Goal: Task Accomplishment & Management: Use online tool/utility

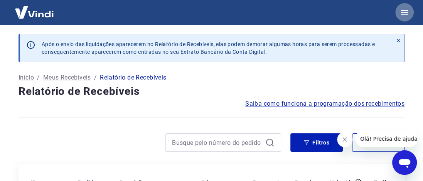
click at [405, 12] on icon "button" at bounding box center [404, 12] width 7 height 5
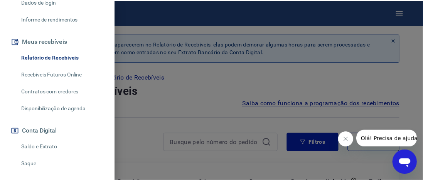
scroll to position [154, 0]
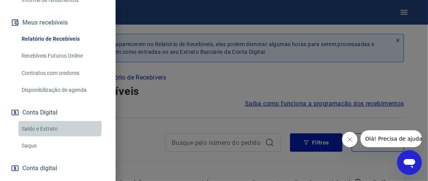
click at [47, 128] on link "Saldo e Extrato" at bounding box center [62, 129] width 88 height 16
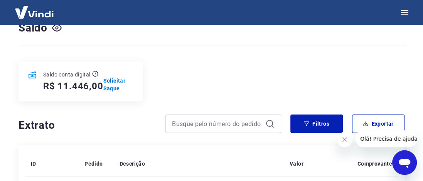
scroll to position [77, 0]
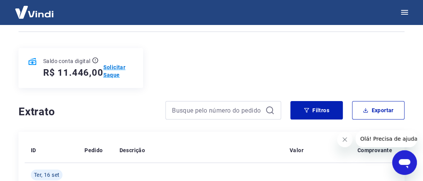
click at [112, 66] on p "Solicitar Saque" at bounding box center [118, 71] width 30 height 15
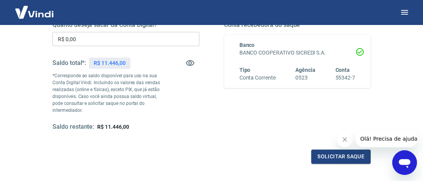
scroll to position [116, 0]
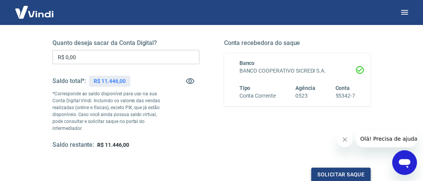
click at [338, 176] on button "Solicitar saque" at bounding box center [340, 175] width 59 height 14
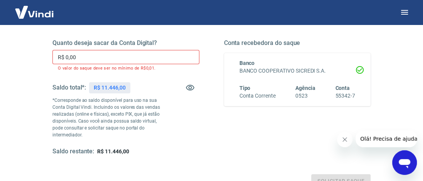
click at [150, 52] on input "R$ 0,00" at bounding box center [125, 57] width 147 height 14
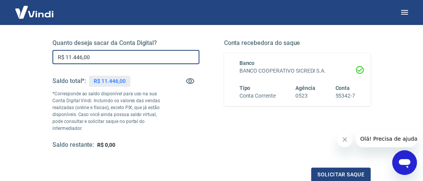
type input "R$ 11.446,00"
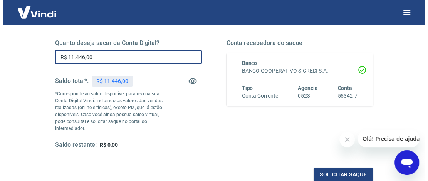
scroll to position [154, 0]
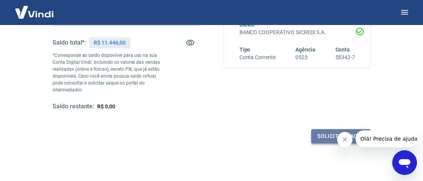
click at [325, 135] on button "Solicitar saque" at bounding box center [340, 136] width 59 height 14
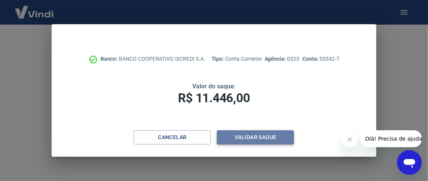
click at [251, 139] on button "Validar saque" at bounding box center [255, 138] width 77 height 14
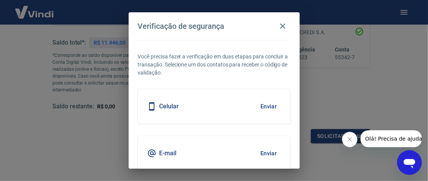
click at [260, 104] on button "Enviar" at bounding box center [268, 107] width 25 height 16
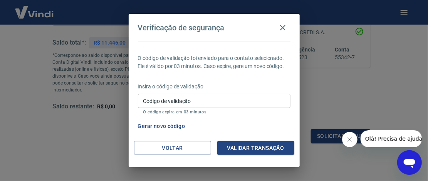
click at [264, 97] on input "Código de validação" at bounding box center [214, 101] width 153 height 14
click at [283, 27] on icon "button" at bounding box center [282, 27] width 5 height 5
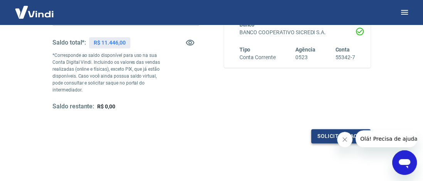
click at [323, 134] on button "Solicitar saque" at bounding box center [340, 136] width 59 height 14
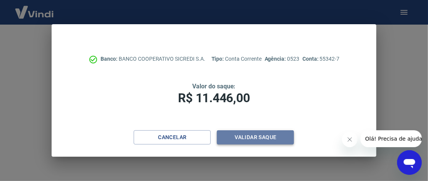
click at [264, 136] on button "Validar saque" at bounding box center [255, 138] width 77 height 14
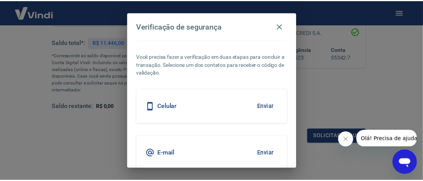
scroll to position [30, 0]
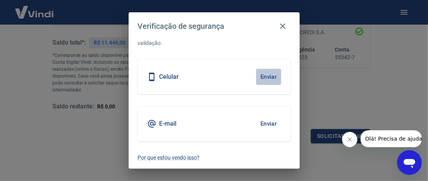
click at [267, 77] on button "Enviar" at bounding box center [268, 77] width 25 height 16
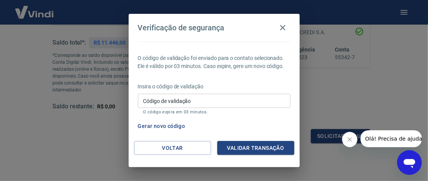
click at [170, 124] on button "Gerar novo código" at bounding box center [162, 126] width 54 height 14
click at [285, 27] on icon "button" at bounding box center [282, 27] width 9 height 9
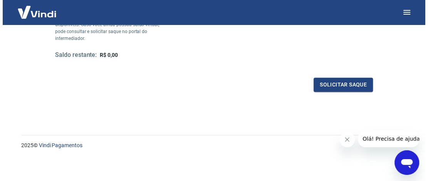
scroll to position [167, 0]
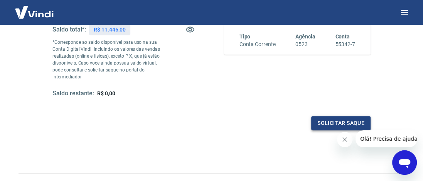
click at [350, 125] on button "Solicitar saque" at bounding box center [340, 123] width 59 height 14
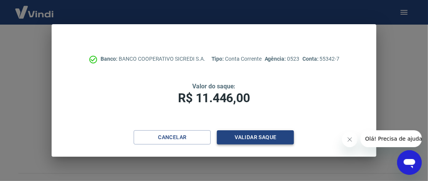
click at [245, 136] on button "Validar saque" at bounding box center [255, 138] width 77 height 14
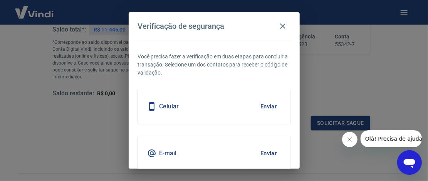
scroll to position [30, 0]
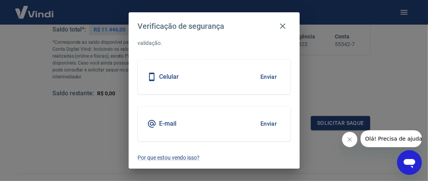
click at [263, 124] on button "Enviar" at bounding box center [268, 124] width 25 height 16
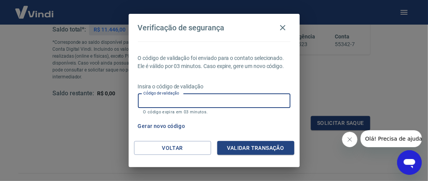
click at [211, 99] on input "Código de validação" at bounding box center [214, 101] width 153 height 14
type input "584764"
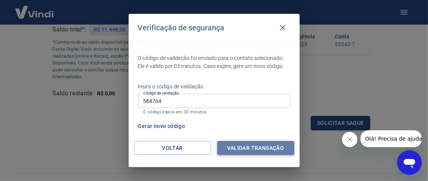
click at [248, 148] on button "Validar transação" at bounding box center [255, 148] width 77 height 14
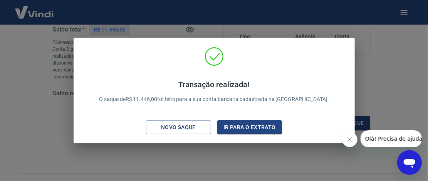
click at [352, 138] on icon "Fechar mensagem da empresa" at bounding box center [349, 139] width 6 height 6
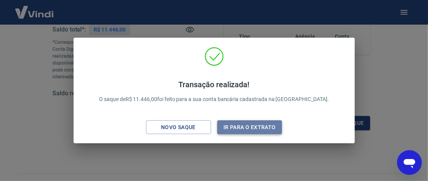
click at [241, 126] on button "Ir para o extrato" at bounding box center [249, 128] width 65 height 14
